Goal: Book appointment/travel/reservation

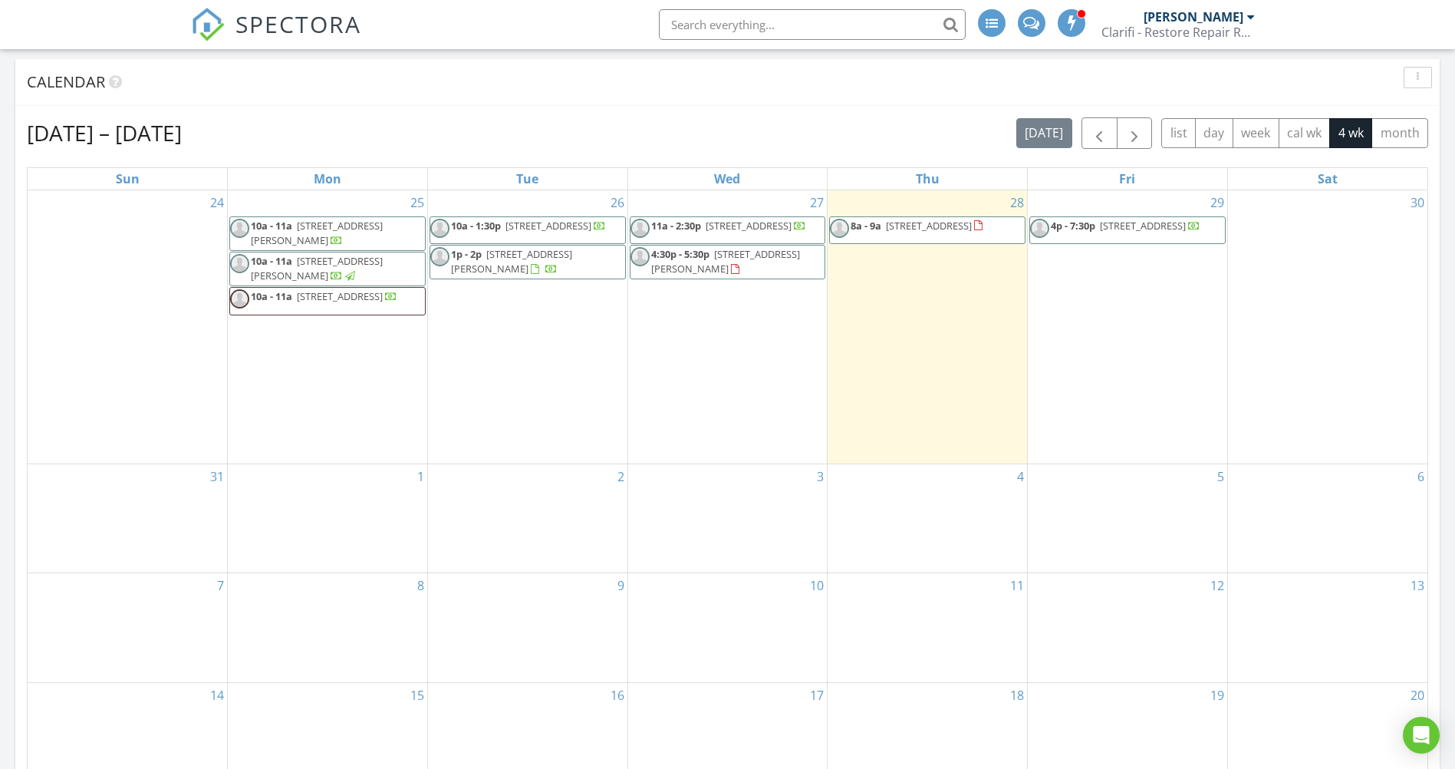
scroll to position [537, 0]
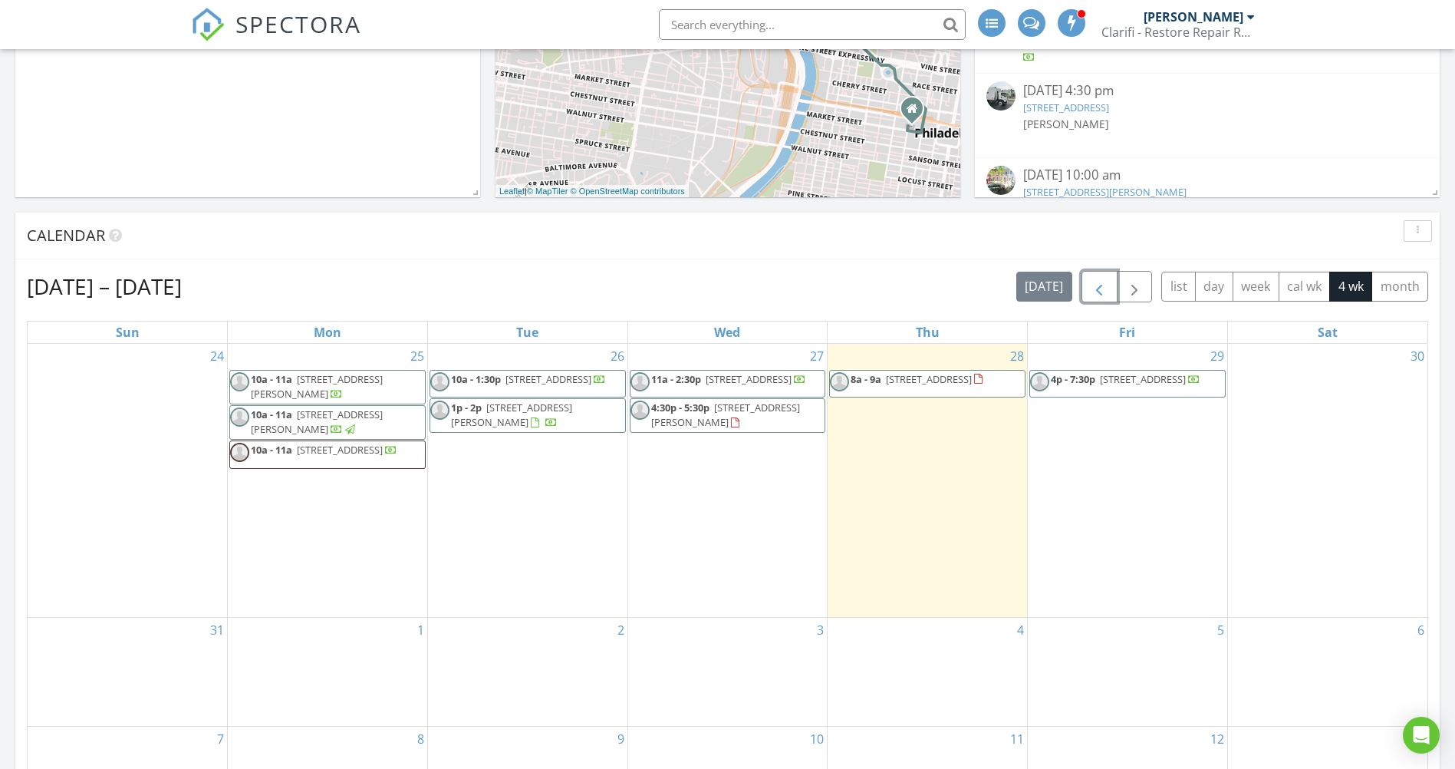
click at [1087, 288] on button "button" at bounding box center [1100, 286] width 36 height 31
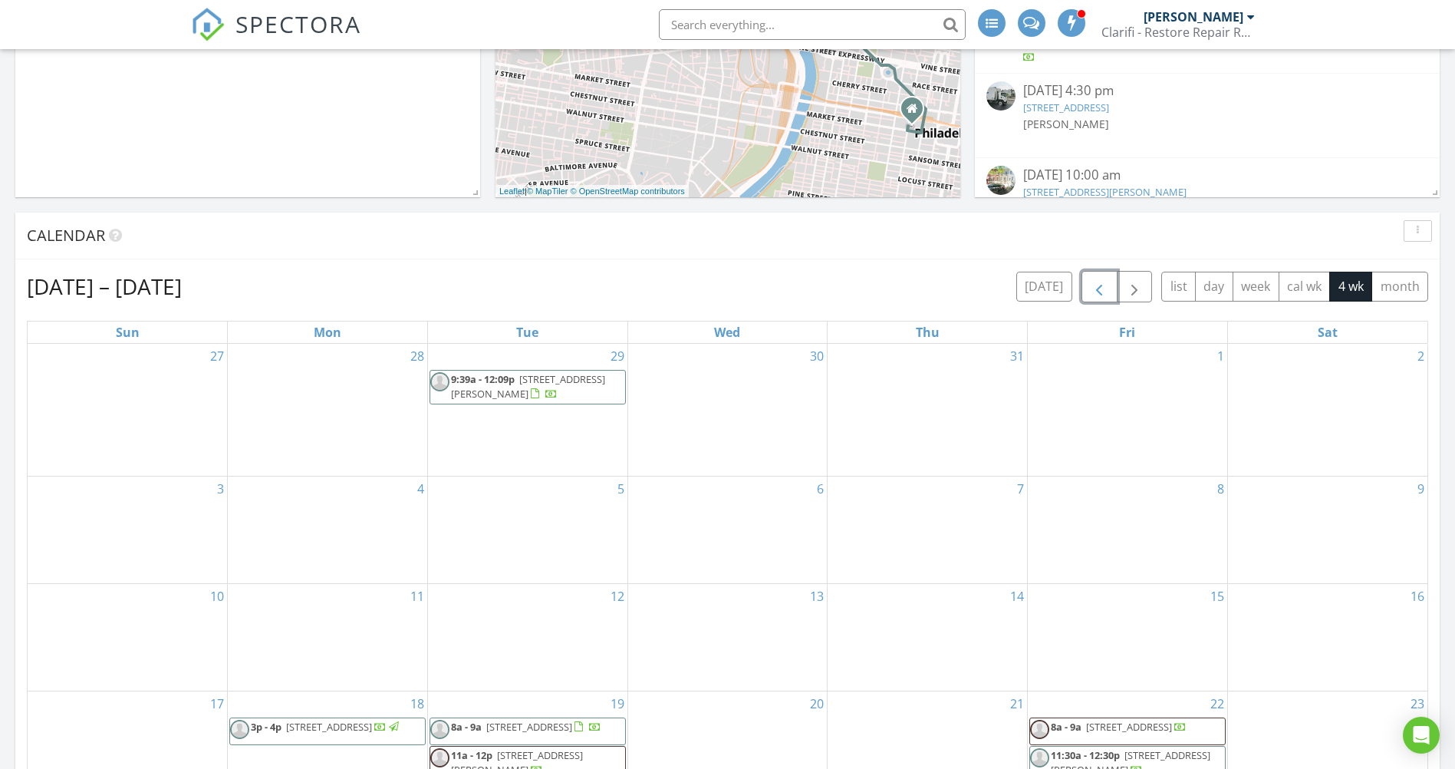
scroll to position [690, 0]
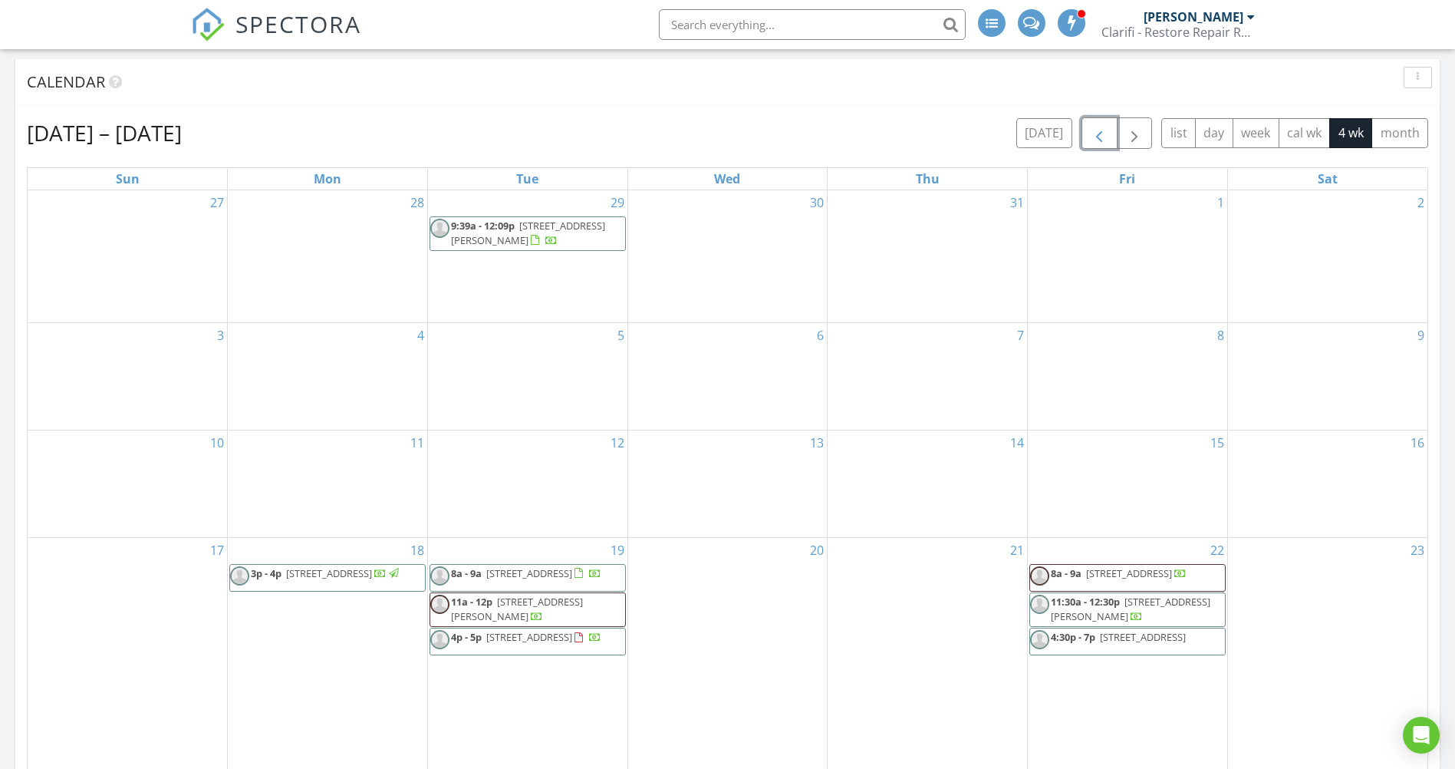
drag, startPoint x: 516, startPoint y: 667, endPoint x: 516, endPoint y: 634, distance: 33.0
click at [516, 634] on span "4p - 5p [STREET_ADDRESS]" at bounding box center [515, 641] width 171 height 23
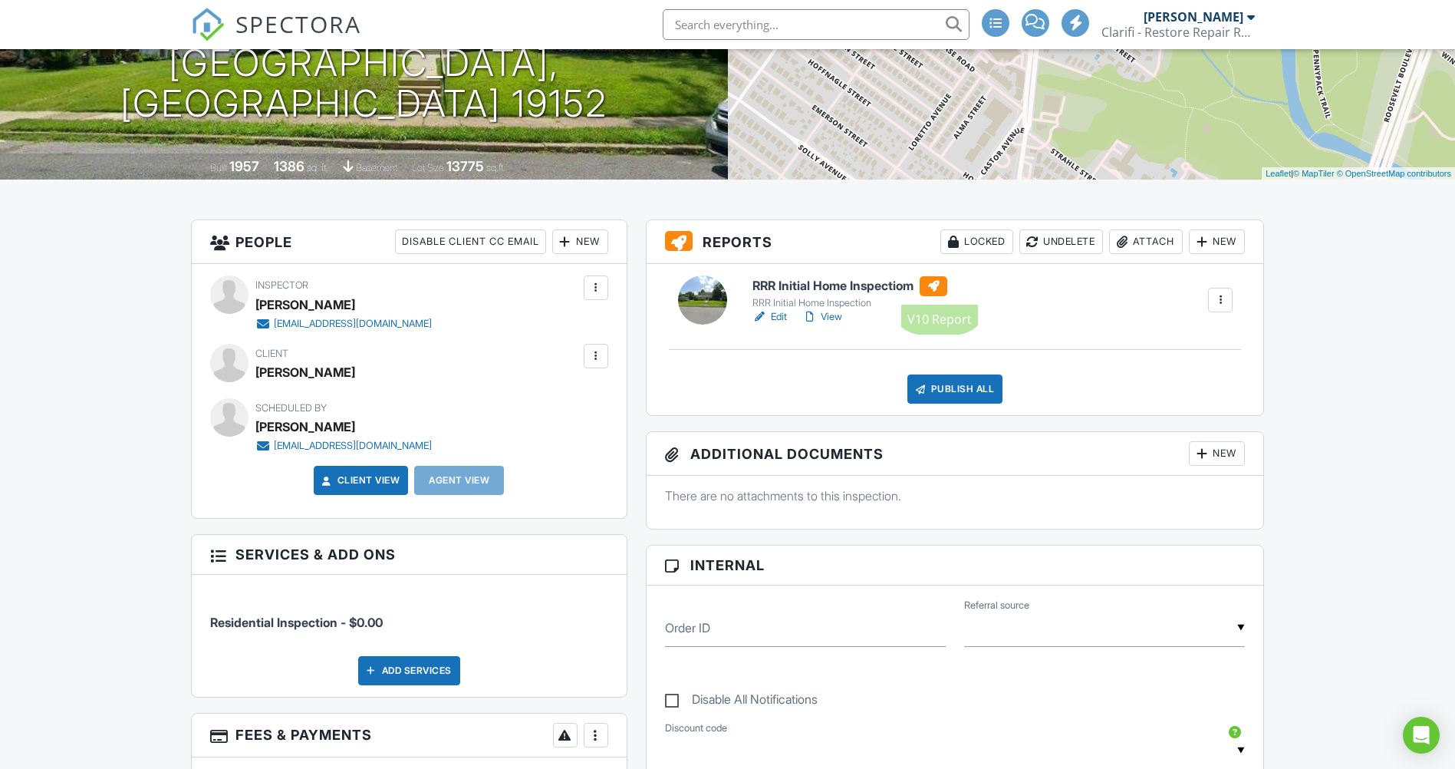
click at [825, 318] on link "View" at bounding box center [822, 316] width 40 height 15
